Goal: Find specific fact: Find specific fact

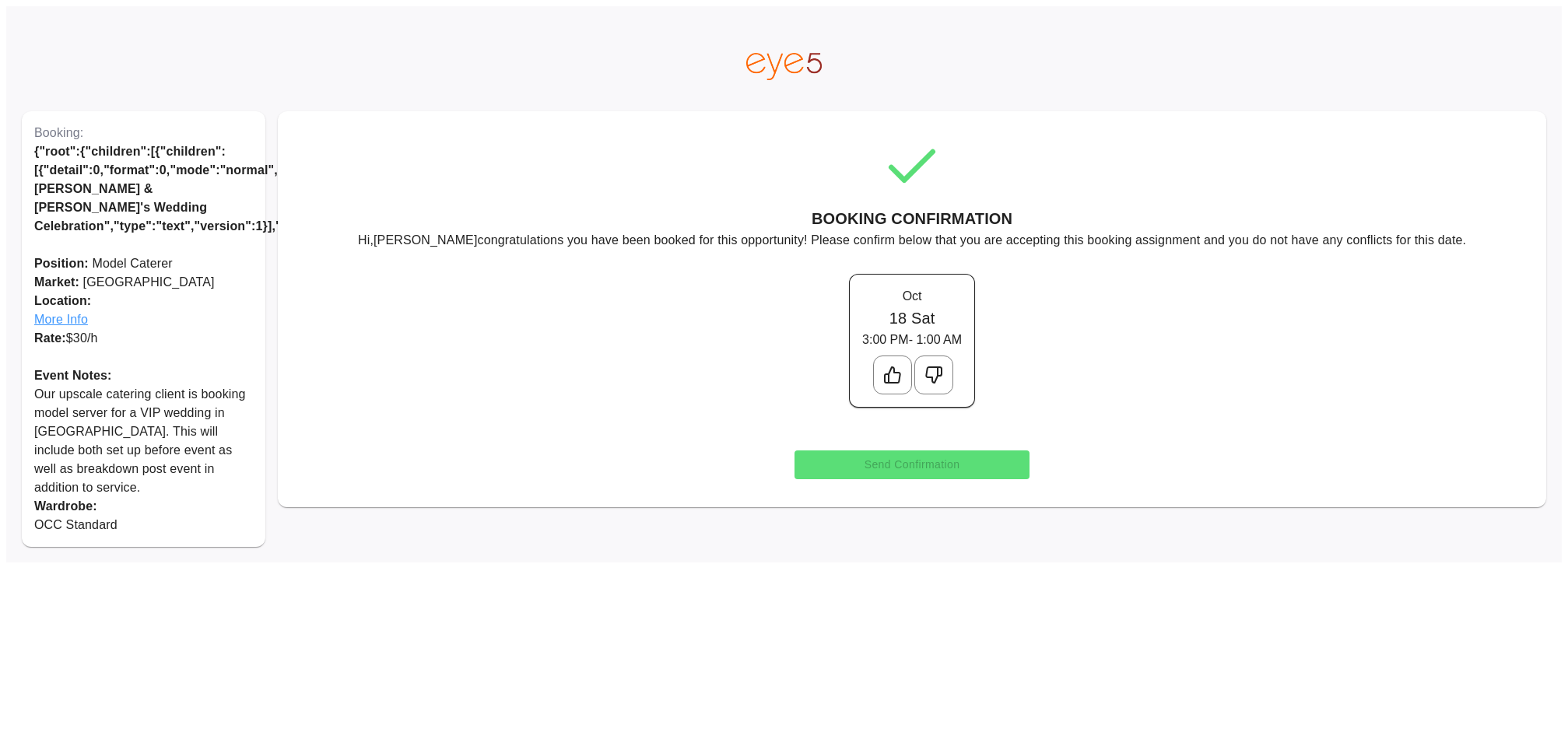
click at [54, 310] on span "More Info" at bounding box center [143, 320] width 219 height 19
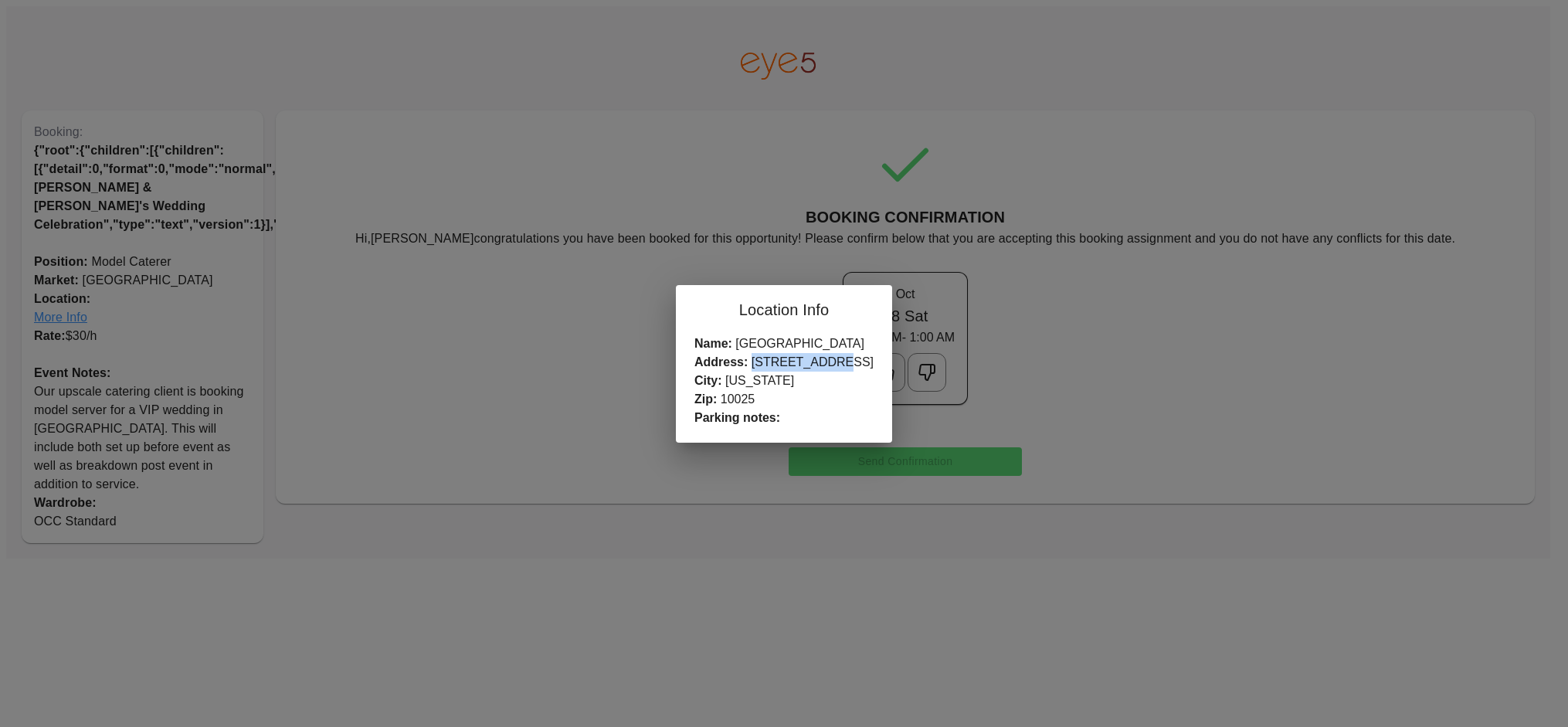
drag, startPoint x: 769, startPoint y: 360, endPoint x: 858, endPoint y: 360, distance: 89.0
click at [858, 360] on div "Name: Upper West Side Address: 2751 Broadway City: New York Zip: 10025 Parking …" at bounding box center [784, 389] width 216 height 108
copy div "[STREET_ADDRESS]"
click at [447, 164] on div "Location Info Name: [GEOGRAPHIC_DATA] Address: [STREET_ADDRESS][US_STATE] Parki…" at bounding box center [784, 363] width 1568 height 727
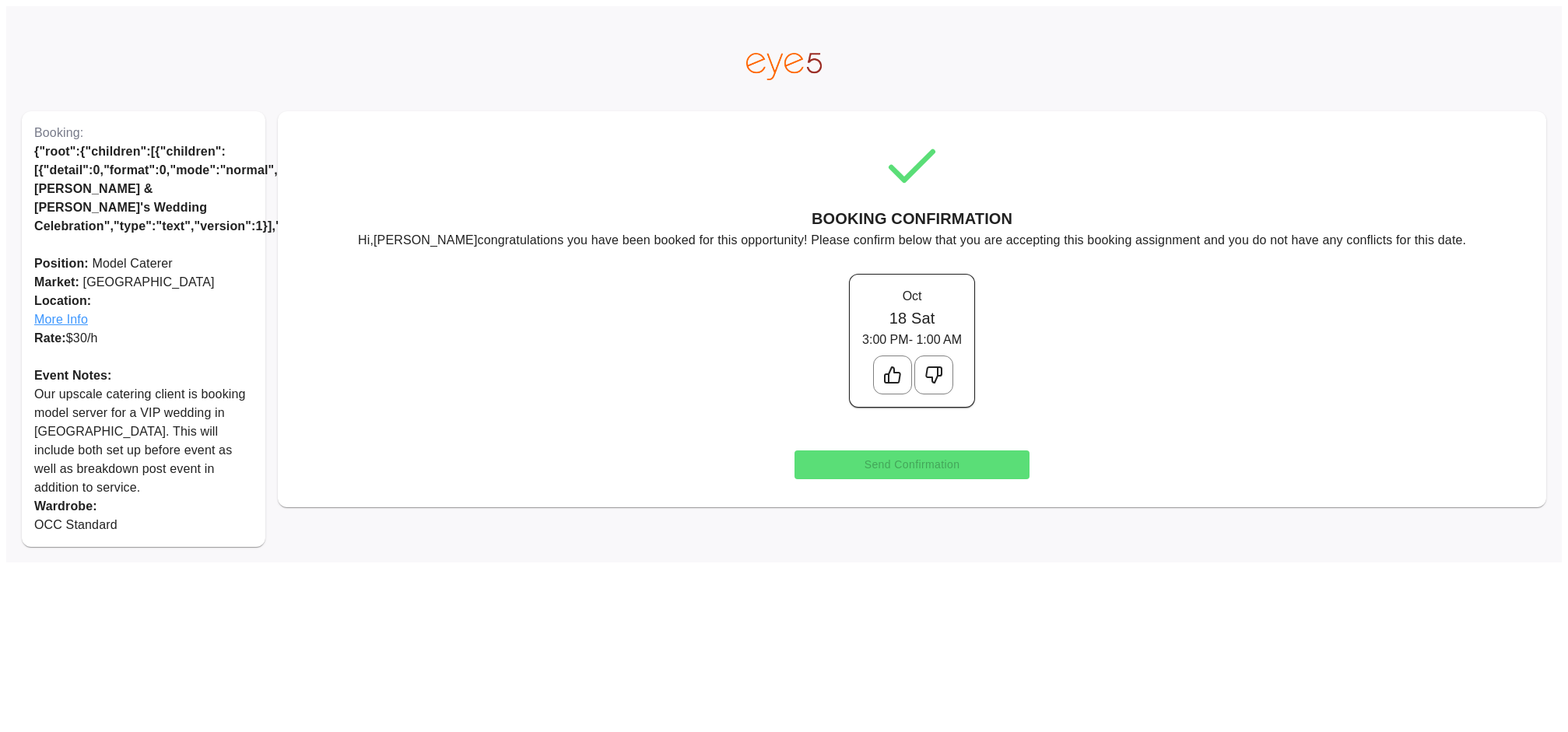
click at [893, 371] on icon at bounding box center [892, 375] width 15 height 15
click at [939, 462] on button "Send Confirmation" at bounding box center [912, 465] width 236 height 29
click at [73, 310] on span "More Info" at bounding box center [143, 320] width 219 height 19
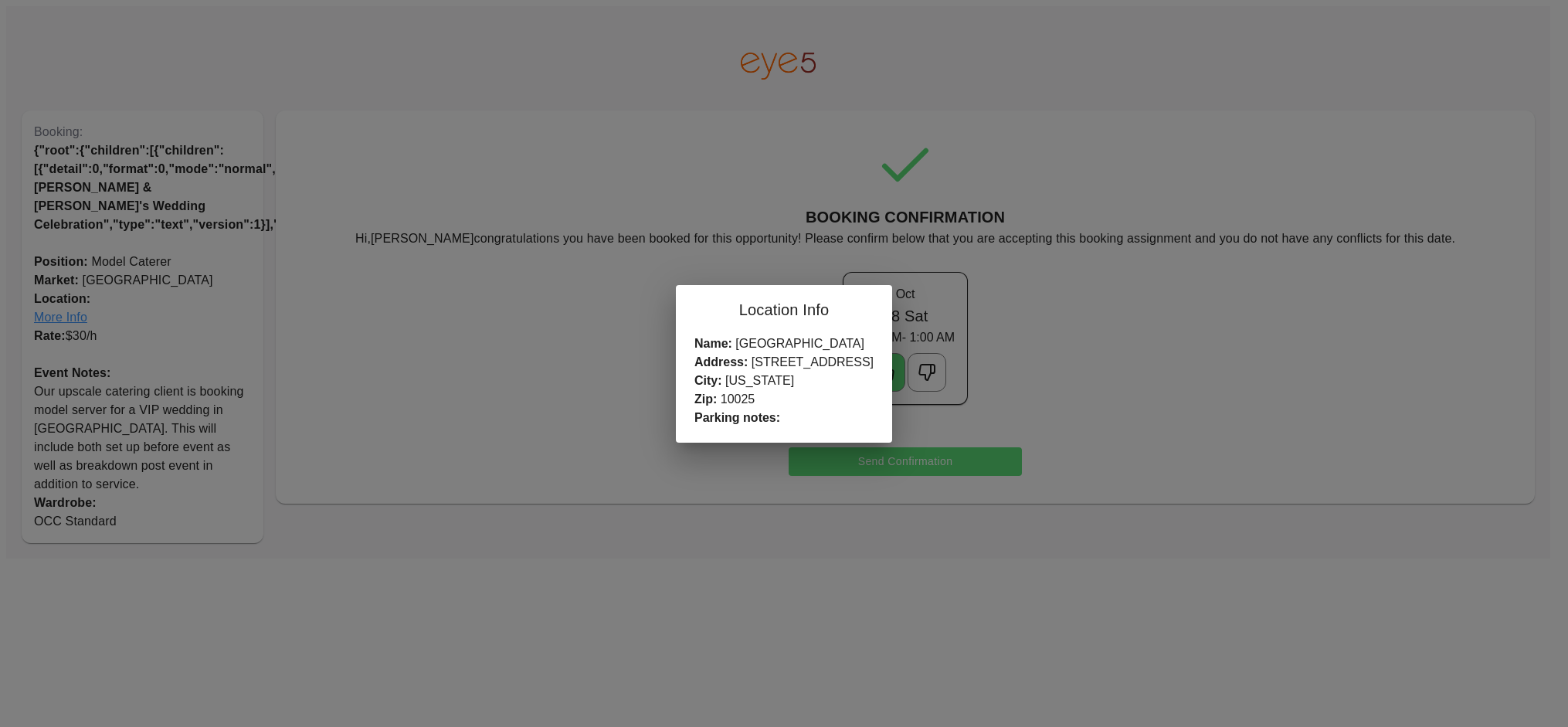
click at [200, 53] on div "Location Info Name: [GEOGRAPHIC_DATA] Address: [STREET_ADDRESS][US_STATE] Parki…" at bounding box center [784, 363] width 1568 height 727
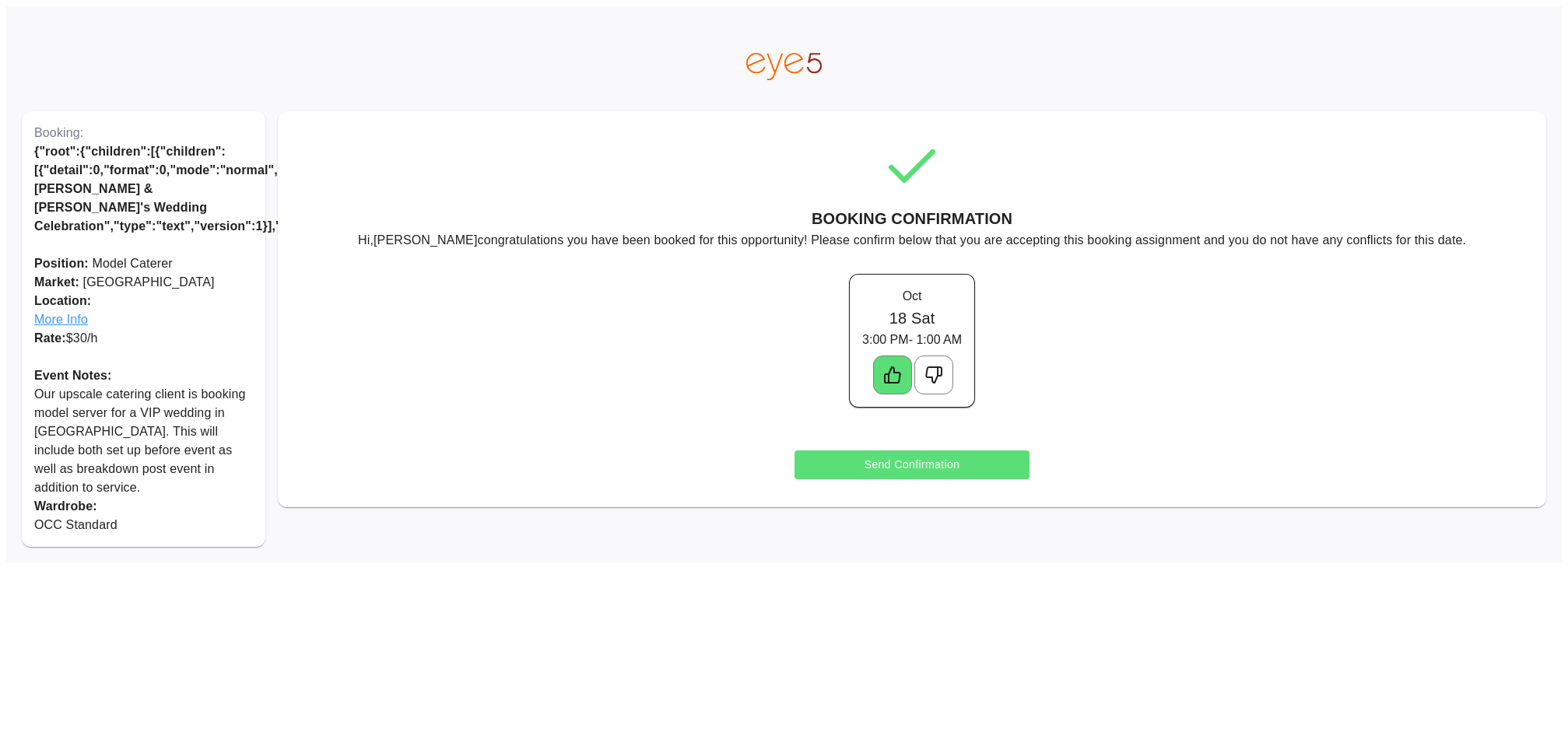
click at [77, 310] on span "More Info" at bounding box center [143, 320] width 219 height 19
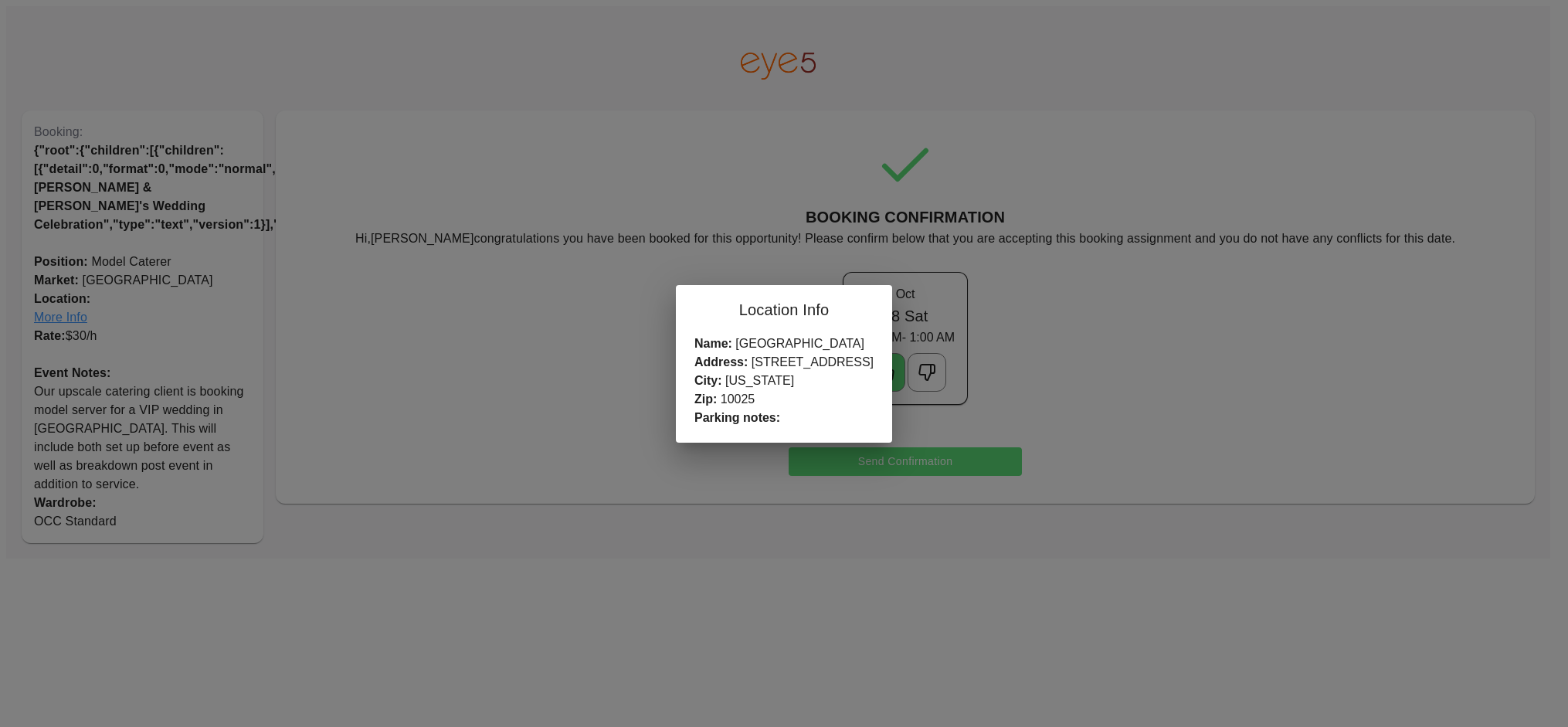
click at [508, 364] on div "Location Info Name: [GEOGRAPHIC_DATA] Address: [STREET_ADDRESS][US_STATE] Parki…" at bounding box center [784, 363] width 1568 height 727
